Goal: Information Seeking & Learning: Learn about a topic

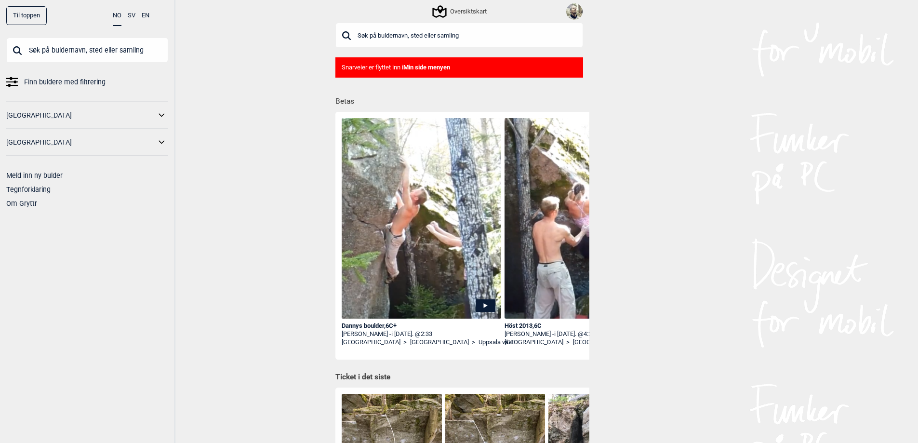
click at [62, 121] on link "[GEOGRAPHIC_DATA]" at bounding box center [80, 115] width 149 height 14
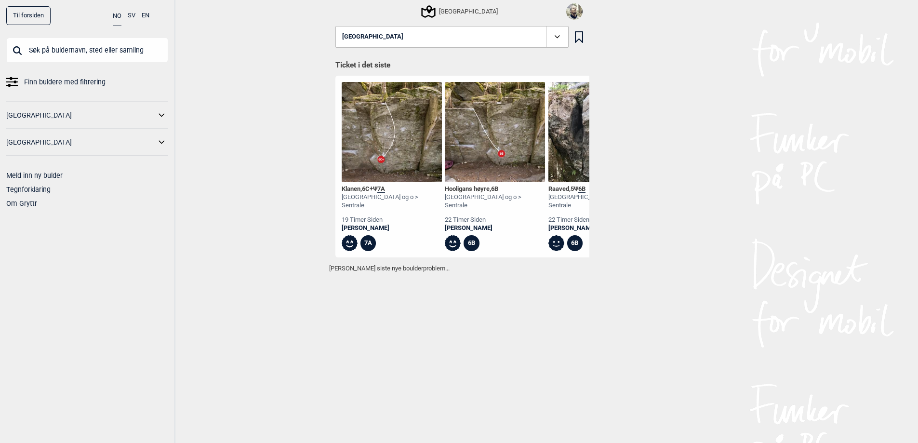
click at [578, 10] on img at bounding box center [574, 11] width 16 height 16
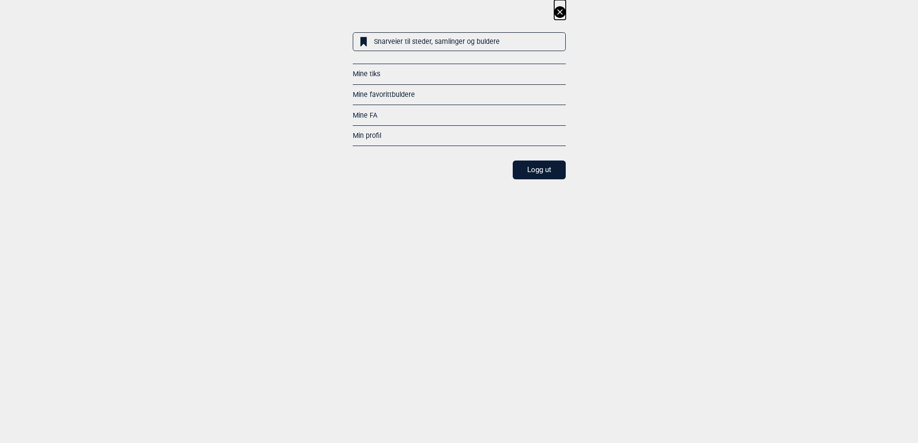
click at [377, 112] on link "Mine FA" at bounding box center [365, 115] width 25 height 8
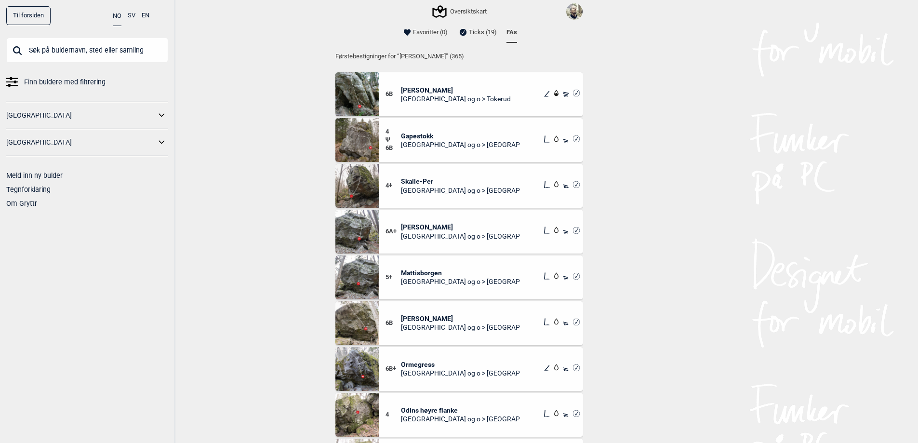
click at [419, 178] on span "Skalle-Per" at bounding box center [460, 181] width 119 height 9
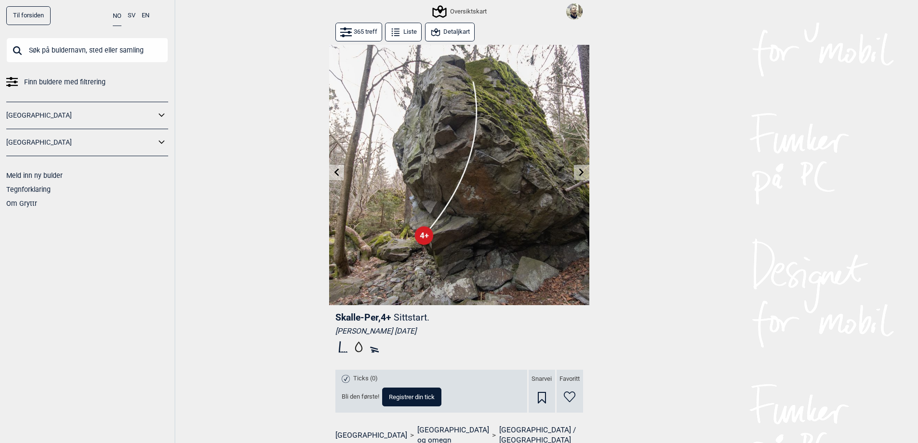
click at [587, 171] on button at bounding box center [581, 173] width 15 height 16
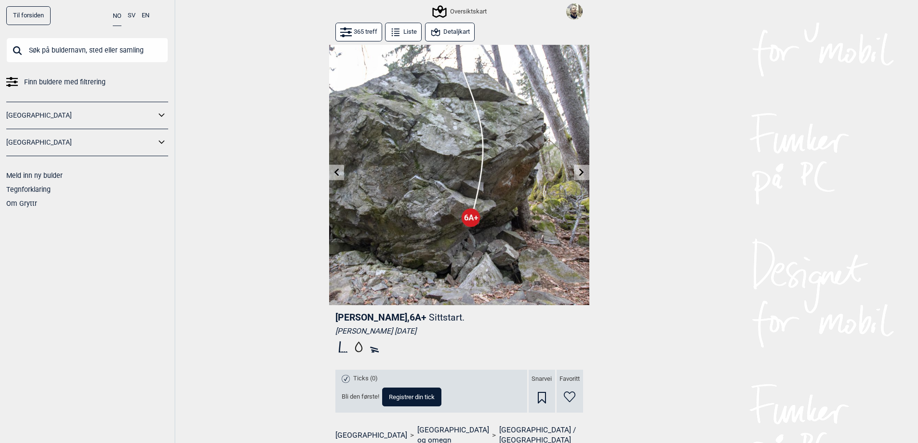
click at [587, 171] on button at bounding box center [581, 173] width 15 height 16
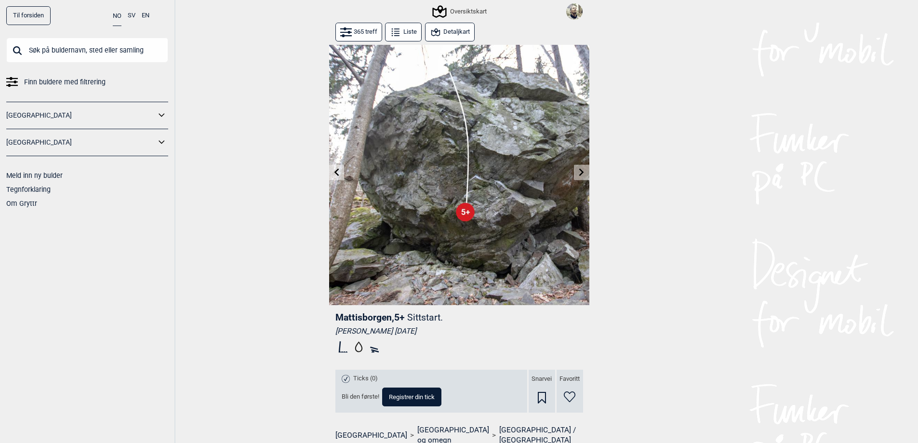
click at [587, 171] on button at bounding box center [581, 173] width 15 height 16
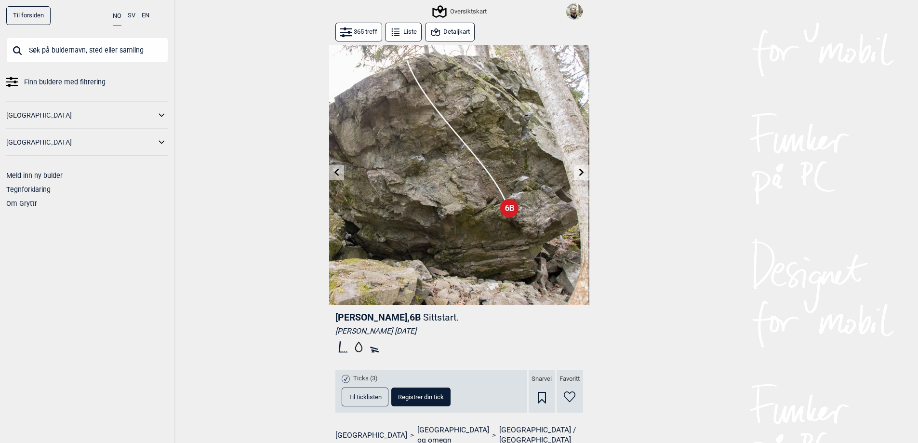
click at [587, 171] on button at bounding box center [581, 173] width 15 height 16
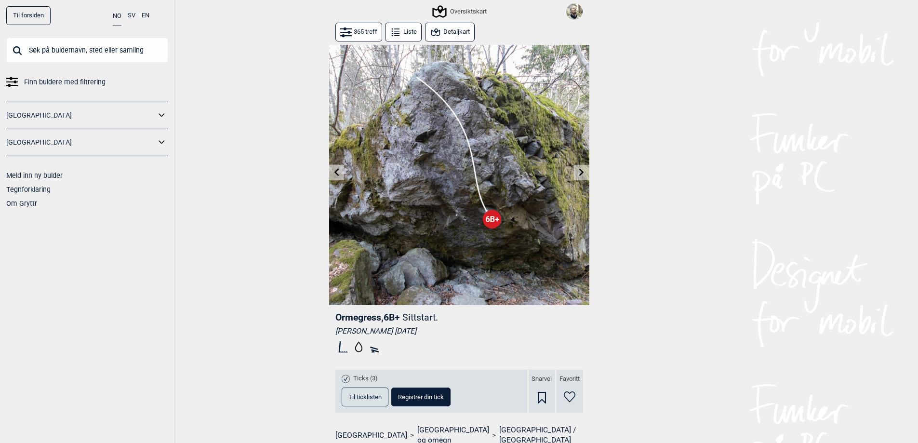
click at [587, 171] on button at bounding box center [581, 173] width 15 height 16
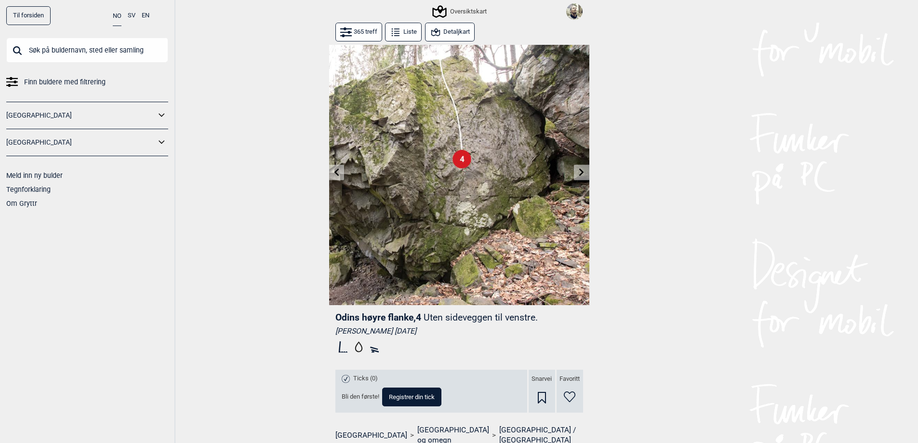
click at [587, 171] on button at bounding box center [581, 173] width 15 height 16
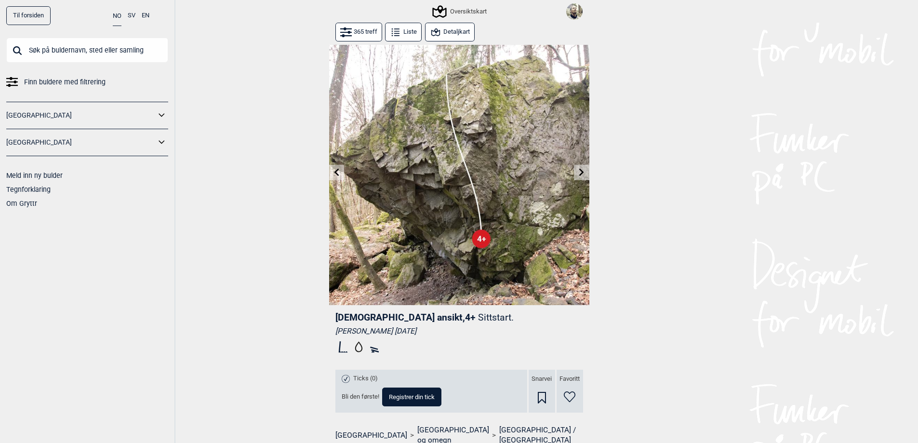
click at [587, 171] on button at bounding box center [581, 173] width 15 height 16
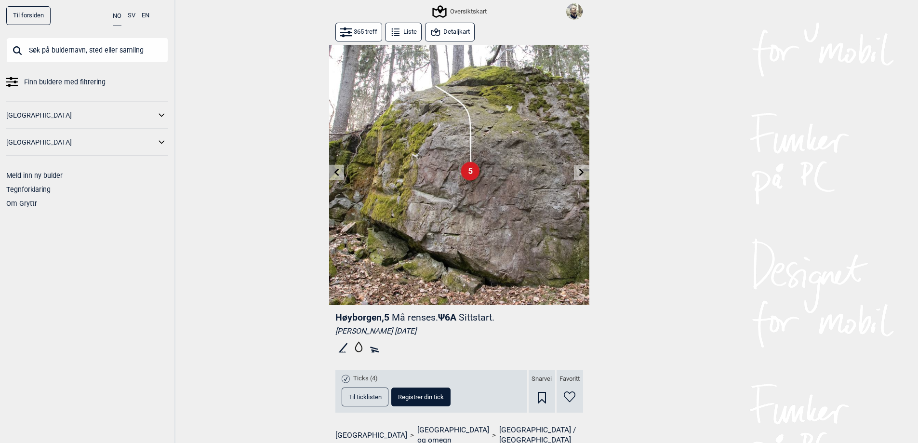
click at [587, 171] on button at bounding box center [581, 173] width 15 height 16
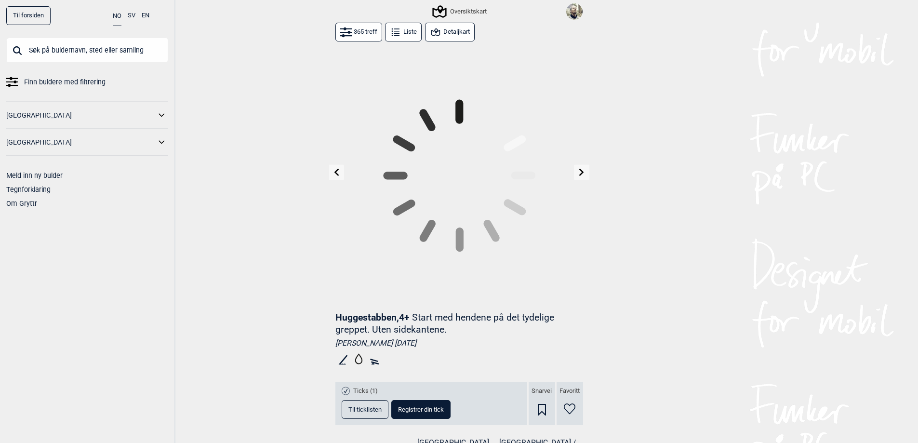
click at [587, 171] on button at bounding box center [581, 173] width 15 height 16
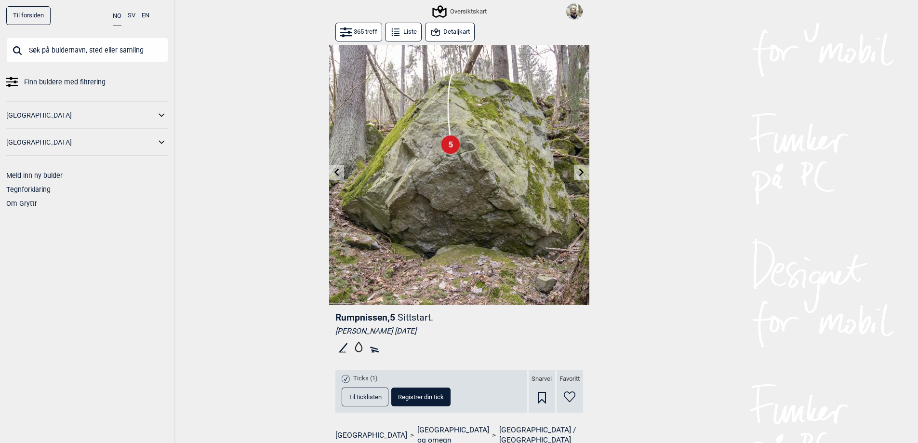
click at [587, 171] on button at bounding box center [581, 173] width 15 height 16
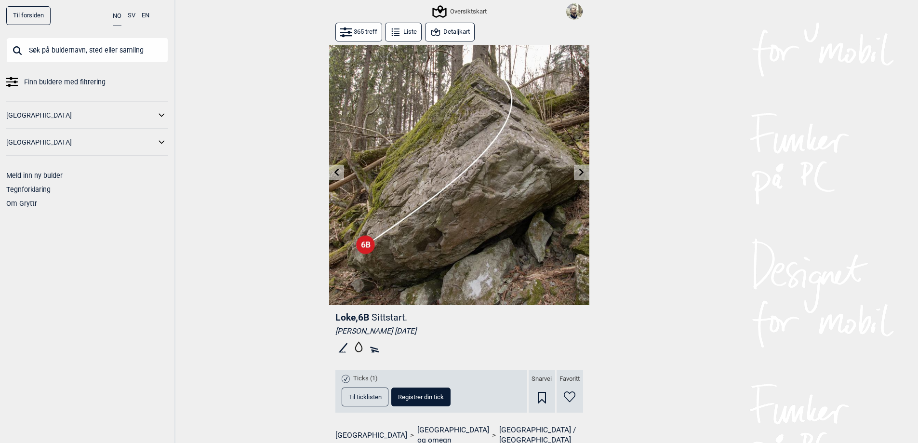
click at [587, 171] on button at bounding box center [581, 173] width 15 height 16
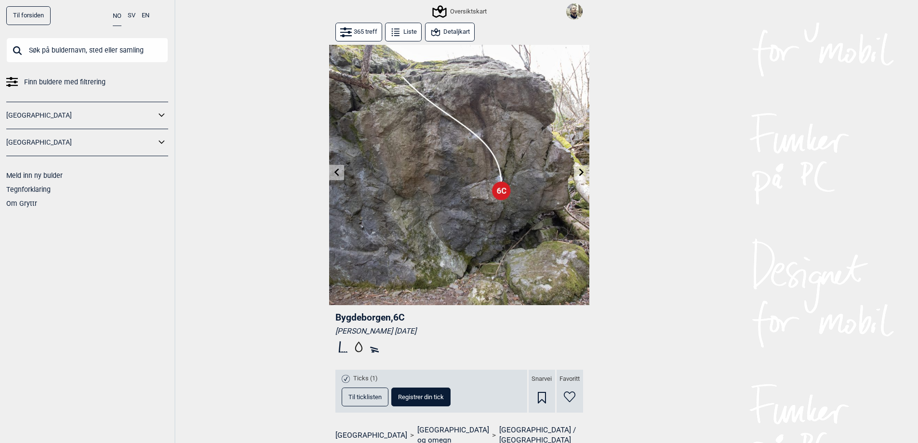
click at [587, 171] on button at bounding box center [581, 173] width 15 height 16
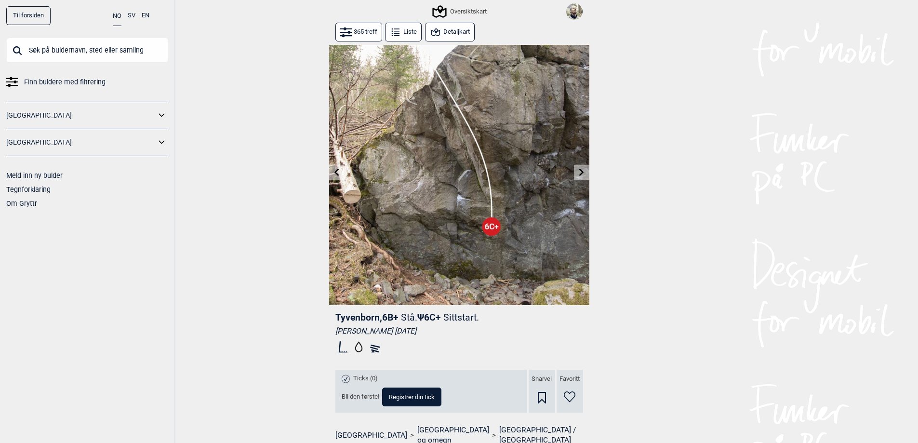
click at [587, 171] on button at bounding box center [581, 173] width 15 height 16
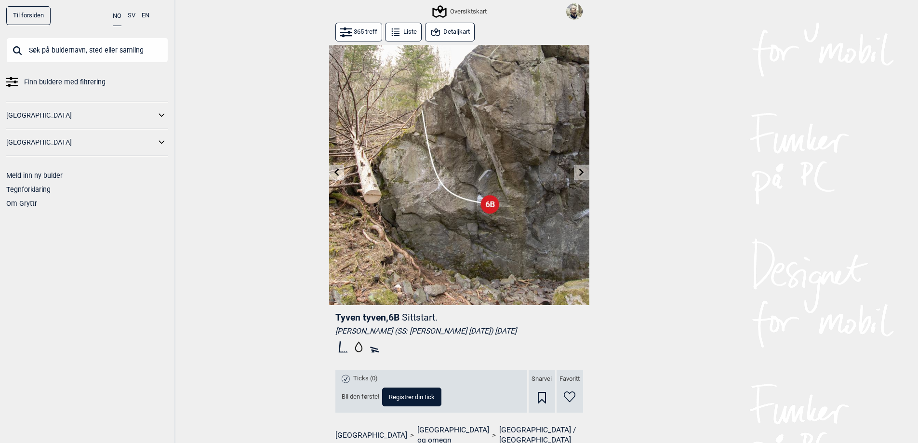
click at [587, 171] on button at bounding box center [581, 173] width 15 height 16
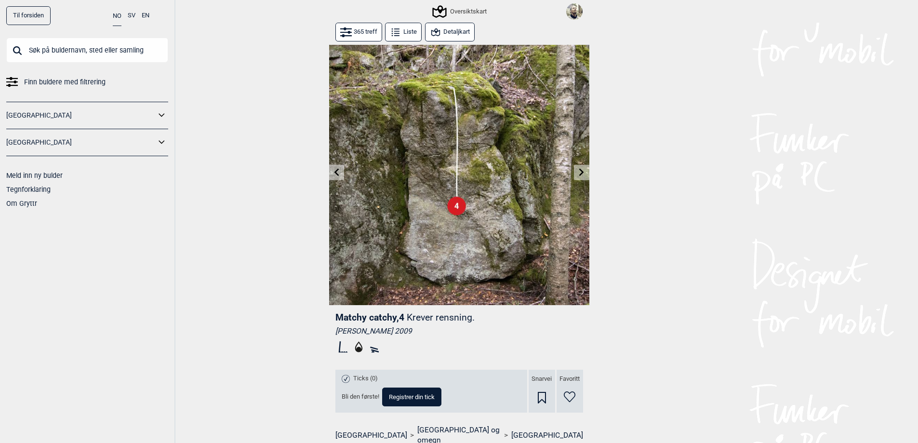
click at [576, 173] on button at bounding box center [581, 173] width 15 height 16
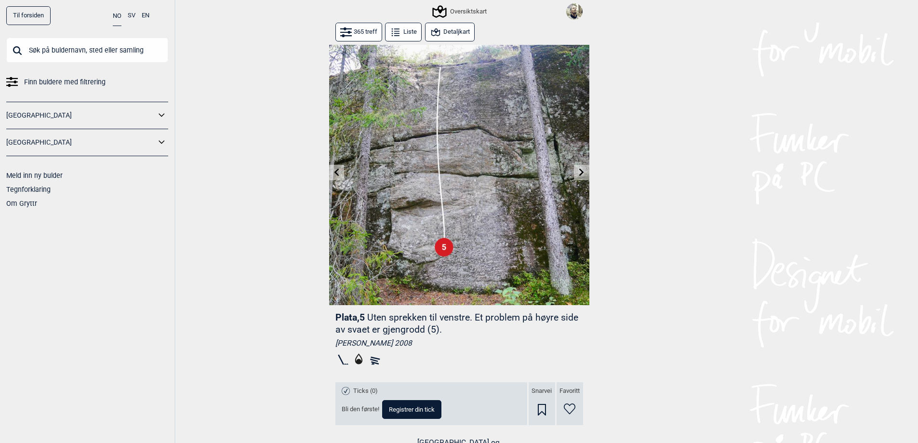
click at [577, 173] on button at bounding box center [581, 173] width 15 height 16
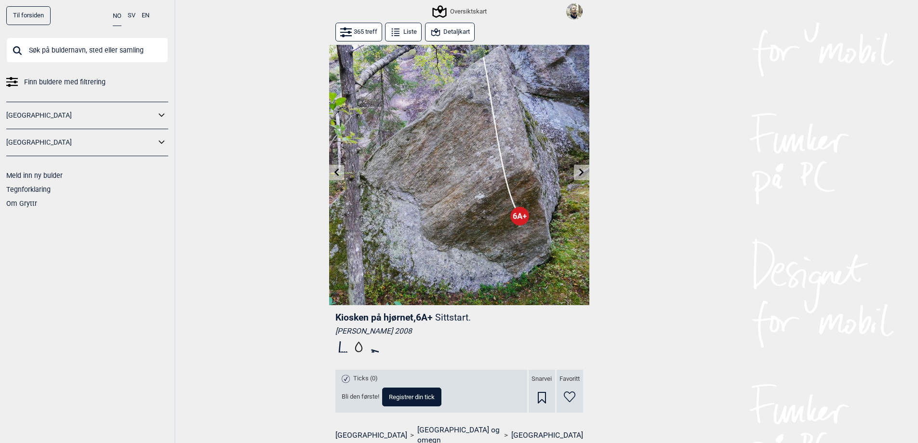
click at [577, 173] on button at bounding box center [581, 173] width 15 height 16
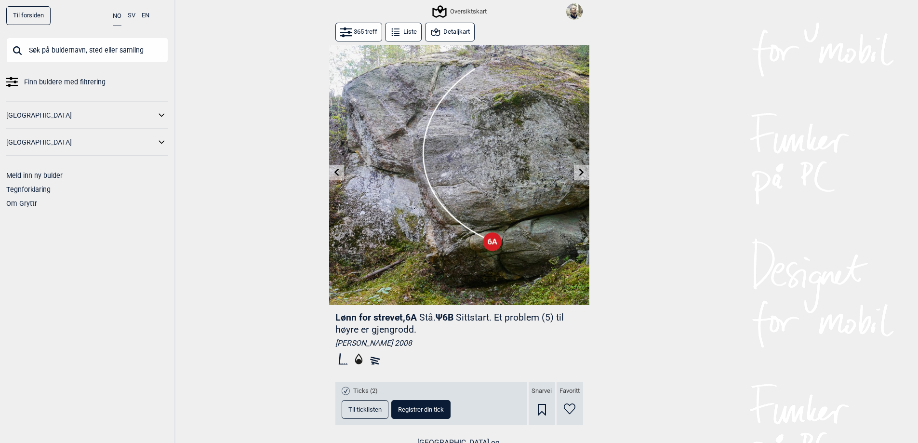
click at [577, 173] on button at bounding box center [581, 173] width 15 height 16
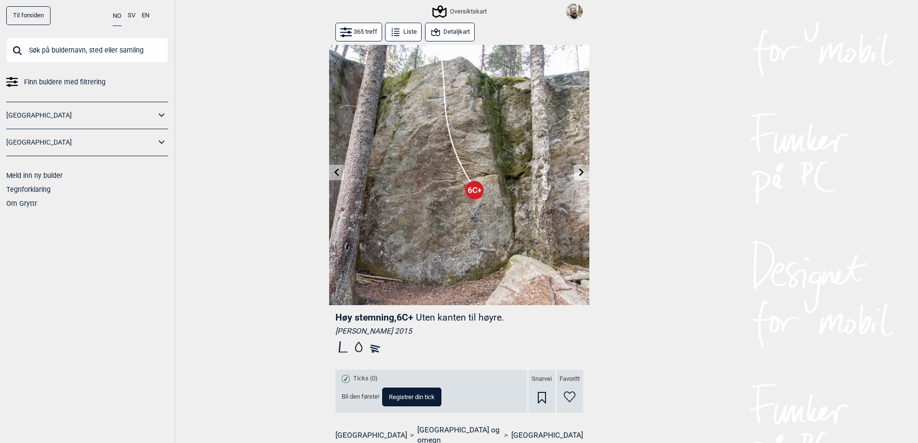
click at [577, 173] on button at bounding box center [581, 173] width 15 height 16
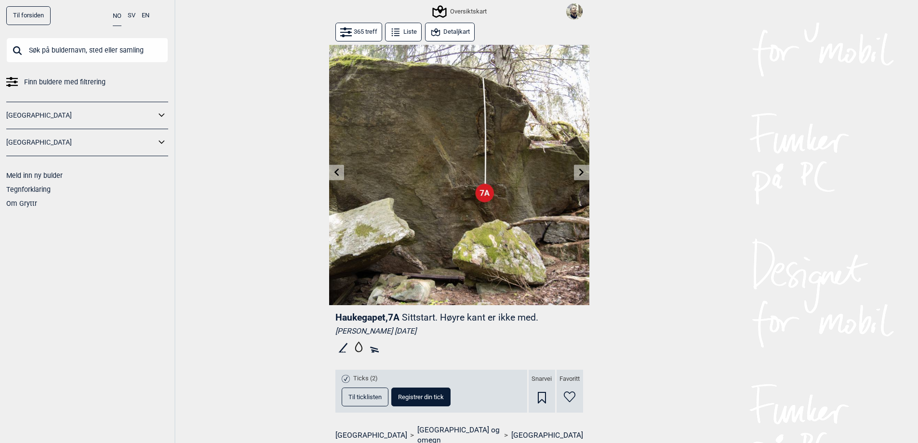
click at [577, 173] on button at bounding box center [581, 173] width 15 height 16
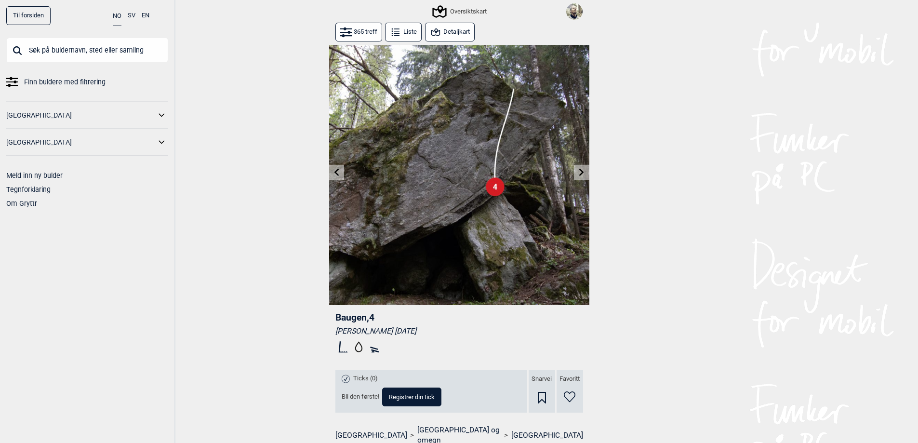
click at [577, 173] on button at bounding box center [581, 173] width 15 height 16
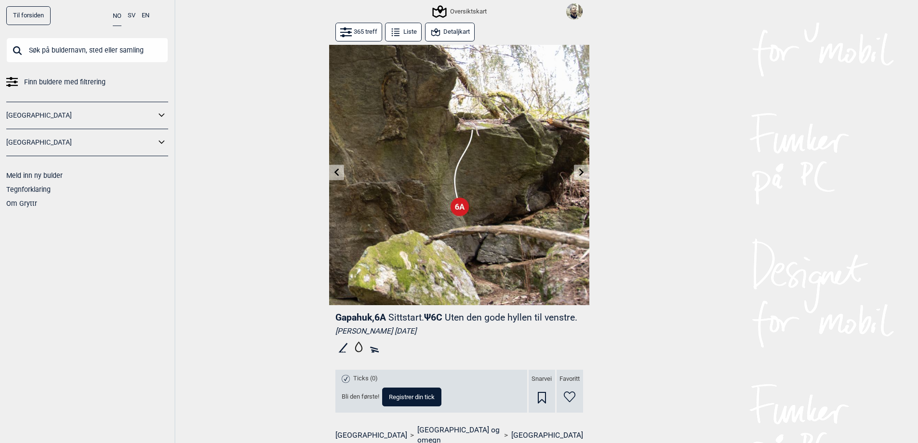
click at [577, 173] on button at bounding box center [581, 173] width 15 height 16
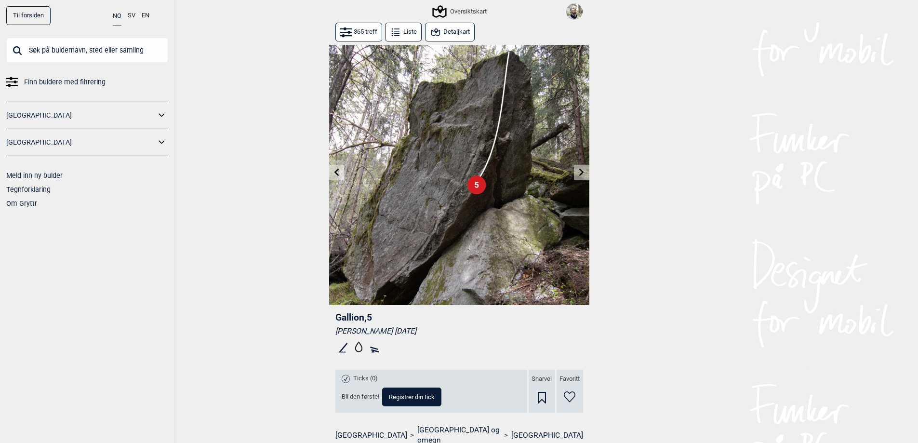
click at [577, 173] on button at bounding box center [581, 173] width 15 height 16
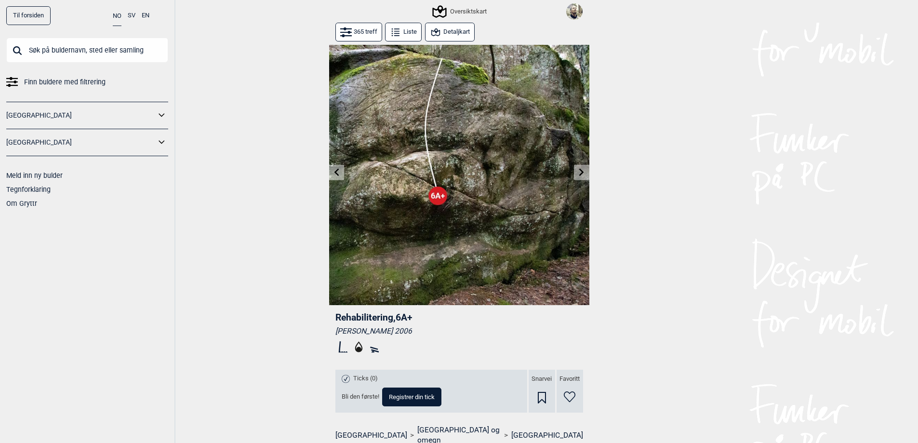
click at [577, 173] on button at bounding box center [581, 173] width 15 height 16
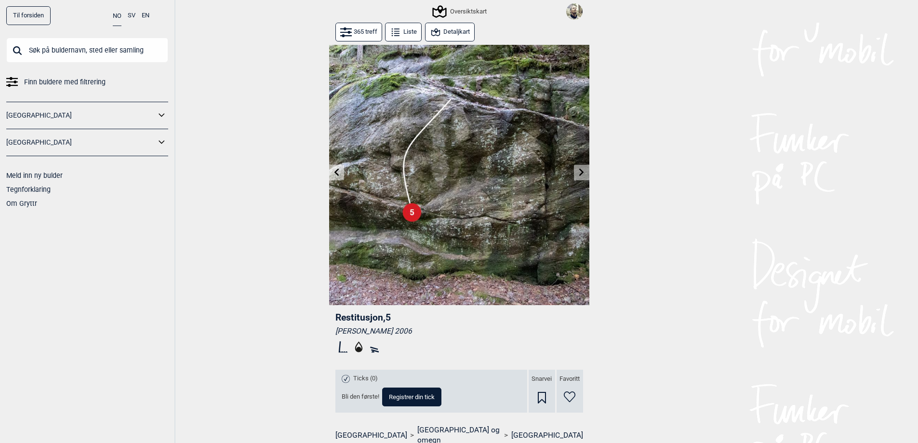
click at [577, 173] on button at bounding box center [581, 173] width 15 height 16
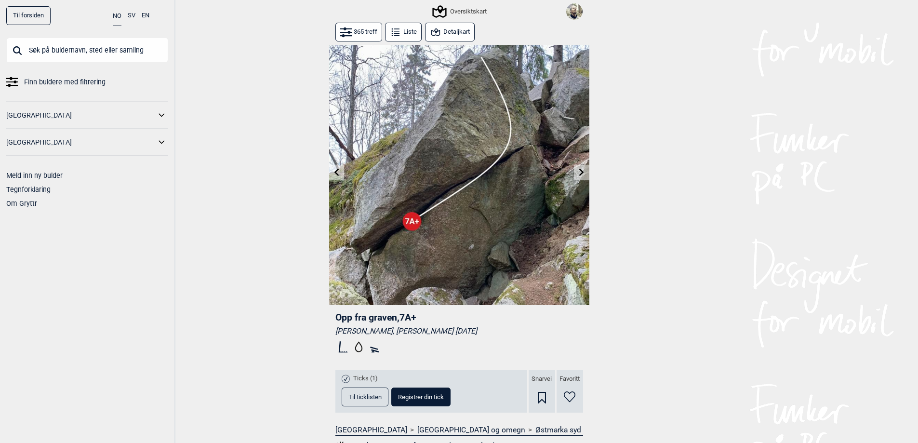
click at [577, 173] on button at bounding box center [581, 173] width 15 height 16
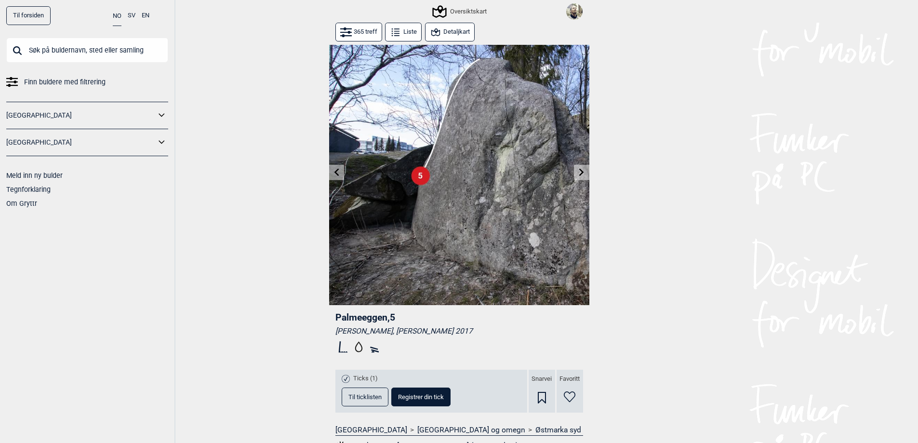
click at [577, 173] on button at bounding box center [581, 173] width 15 height 16
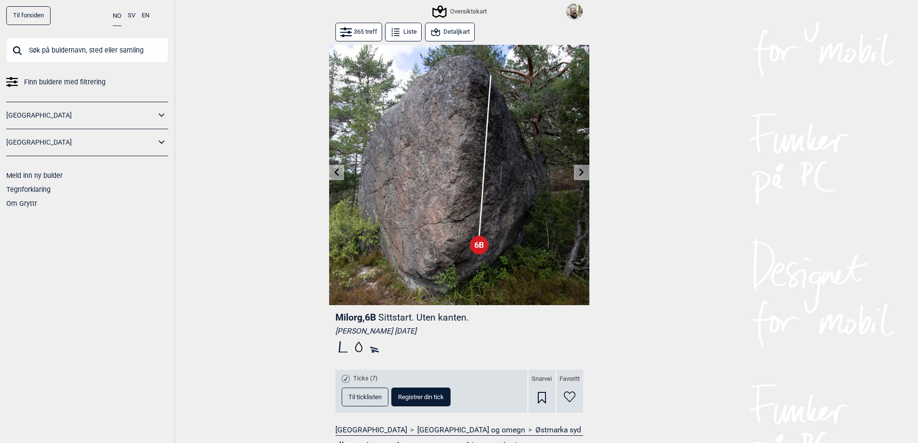
click at [577, 173] on button at bounding box center [581, 173] width 15 height 16
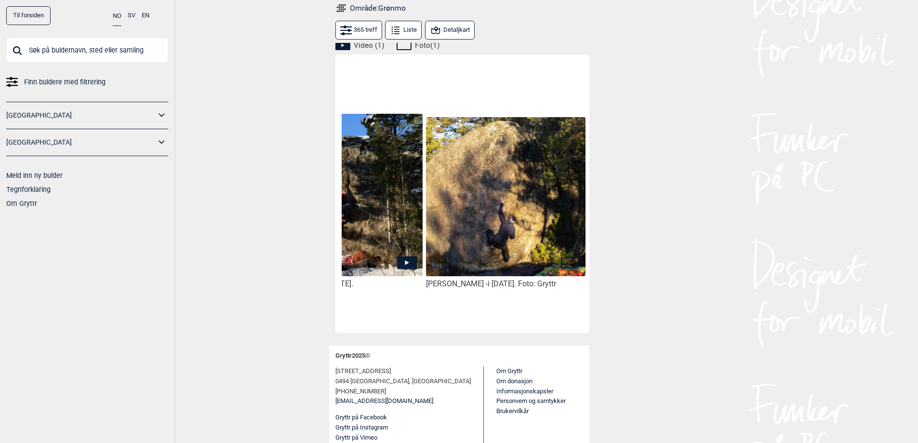
scroll to position [0, 81]
click at [542, 210] on img at bounding box center [504, 196] width 159 height 159
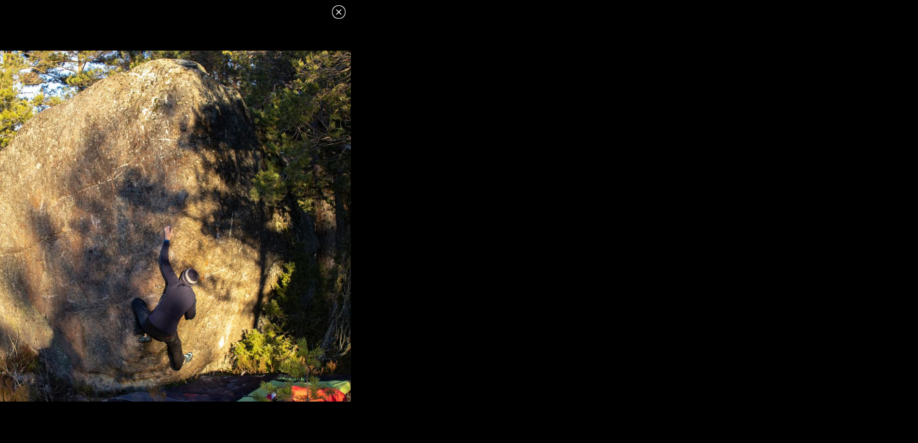
click at [340, 10] on icon at bounding box center [338, 11] width 5 height 5
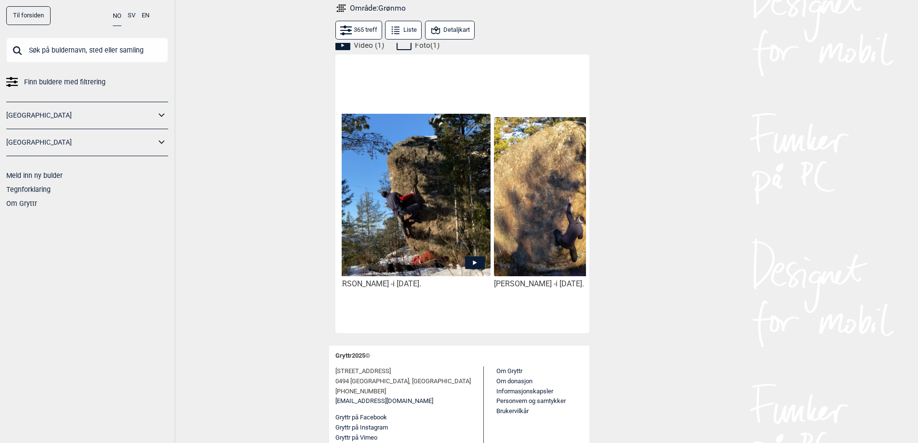
scroll to position [0, 0]
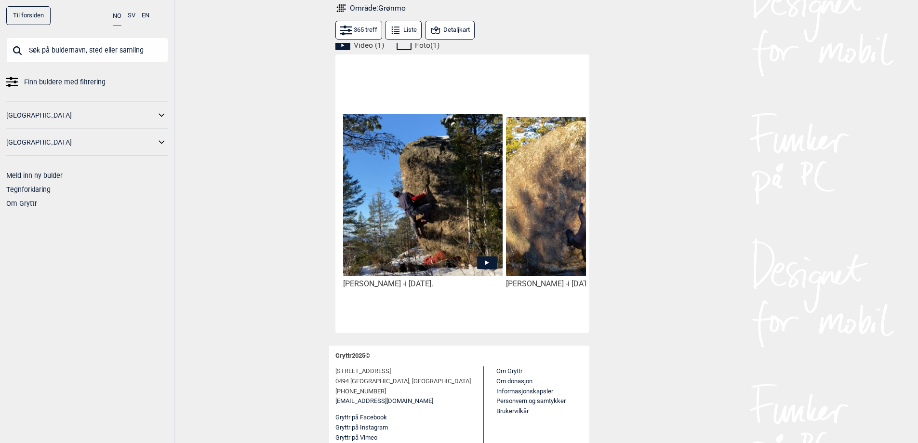
click at [486, 262] on icon at bounding box center [487, 262] width 4 height 5
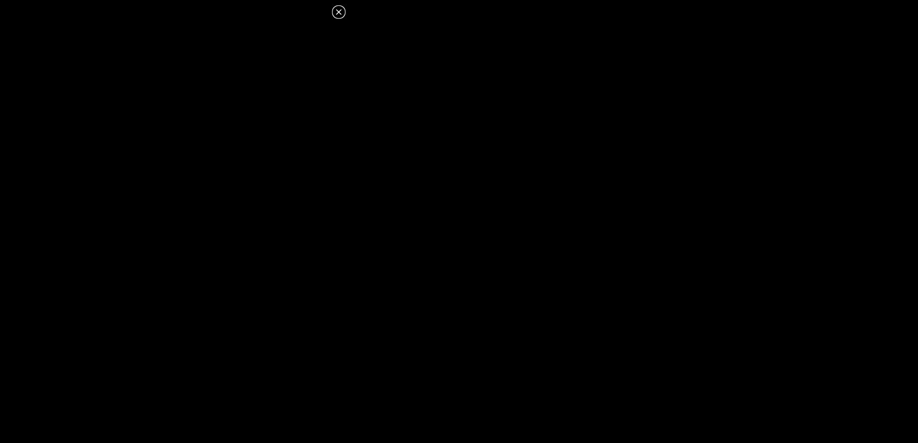
click at [341, 10] on icon at bounding box center [338, 11] width 5 height 5
